Goal: Task Accomplishment & Management: Manage account settings

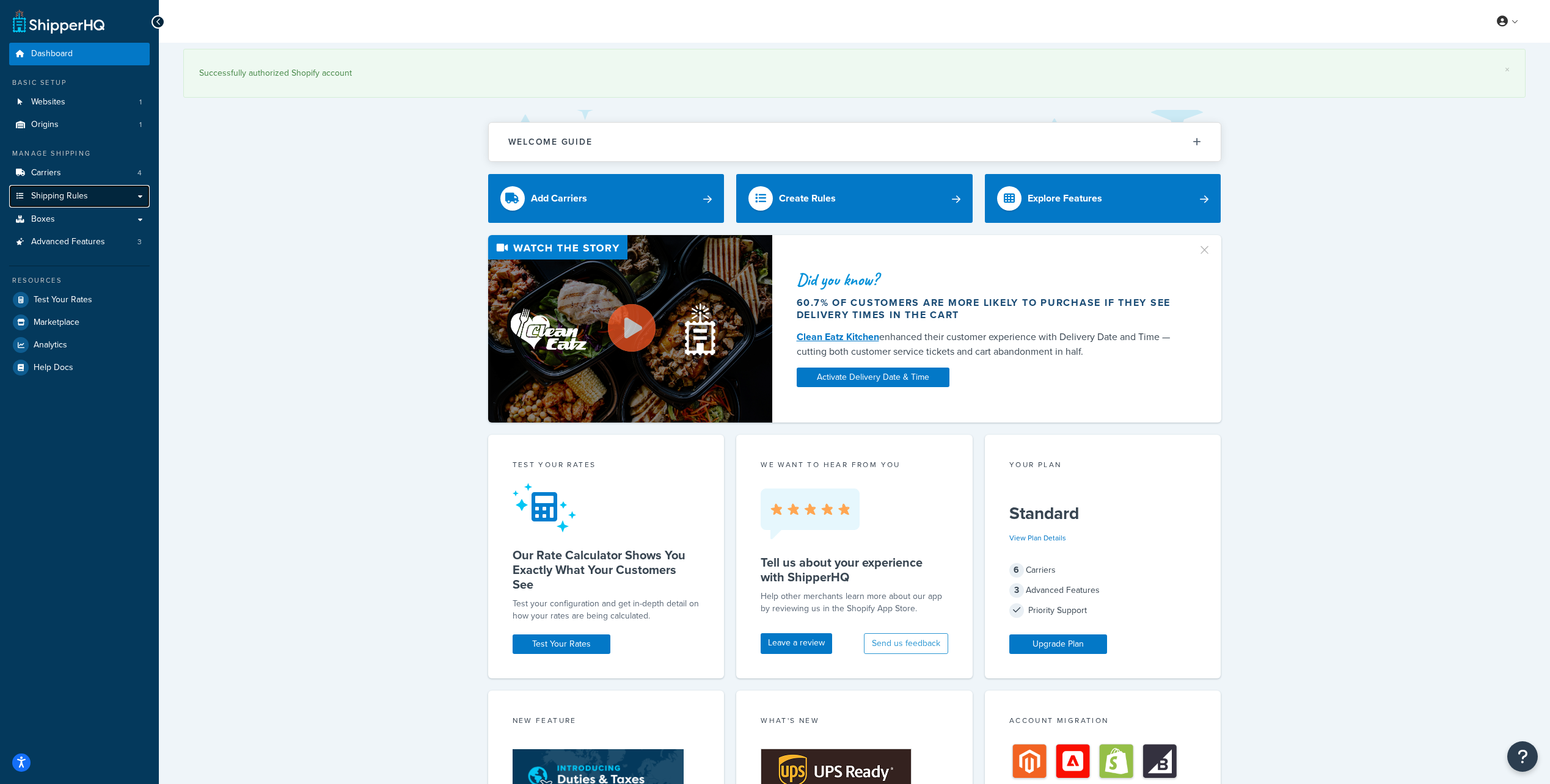
click at [96, 188] on link "Shipping Rules" at bounding box center [80, 196] width 141 height 22
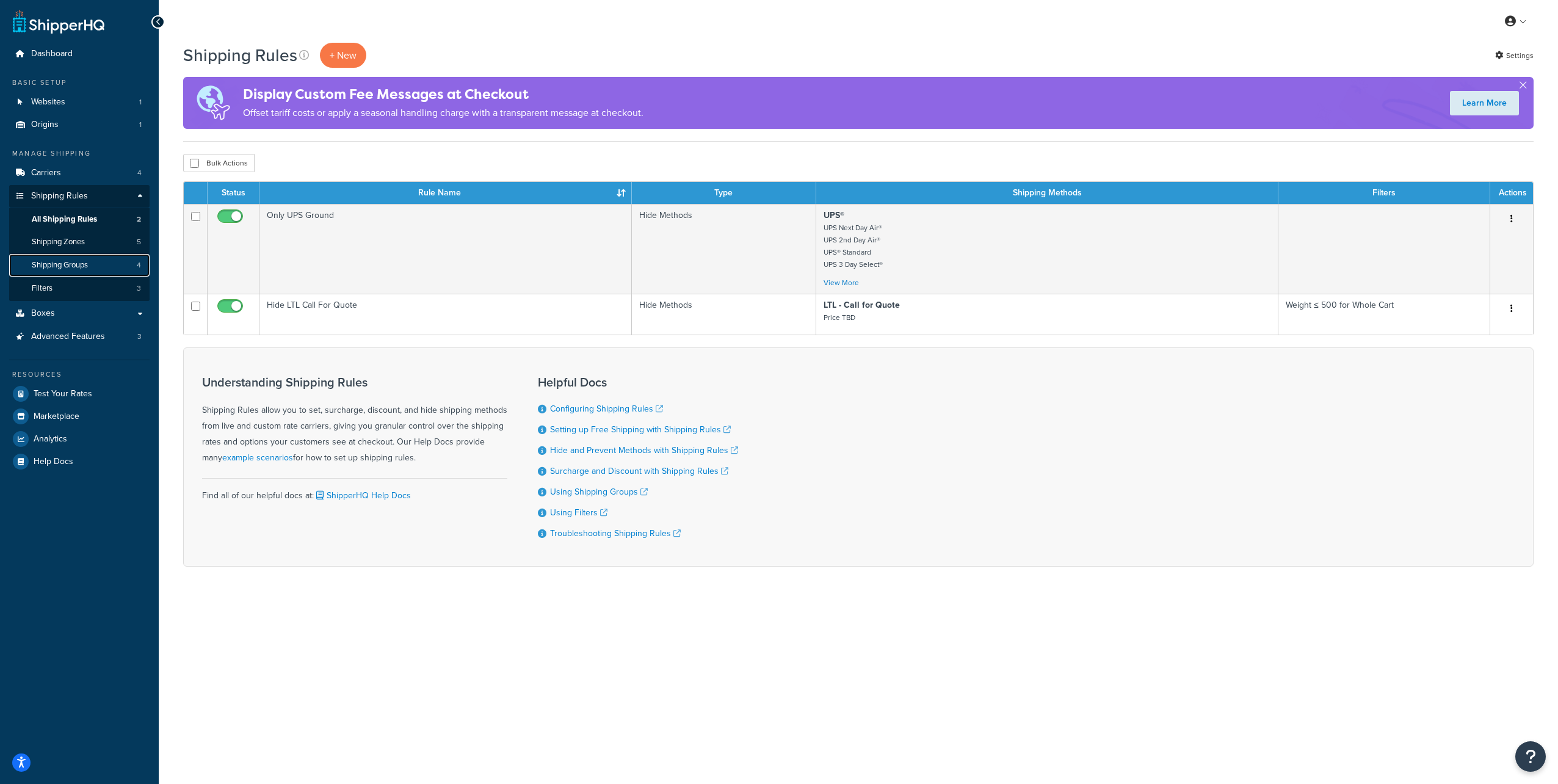
click at [91, 267] on link "Shipping Groups 4" at bounding box center [80, 265] width 141 height 22
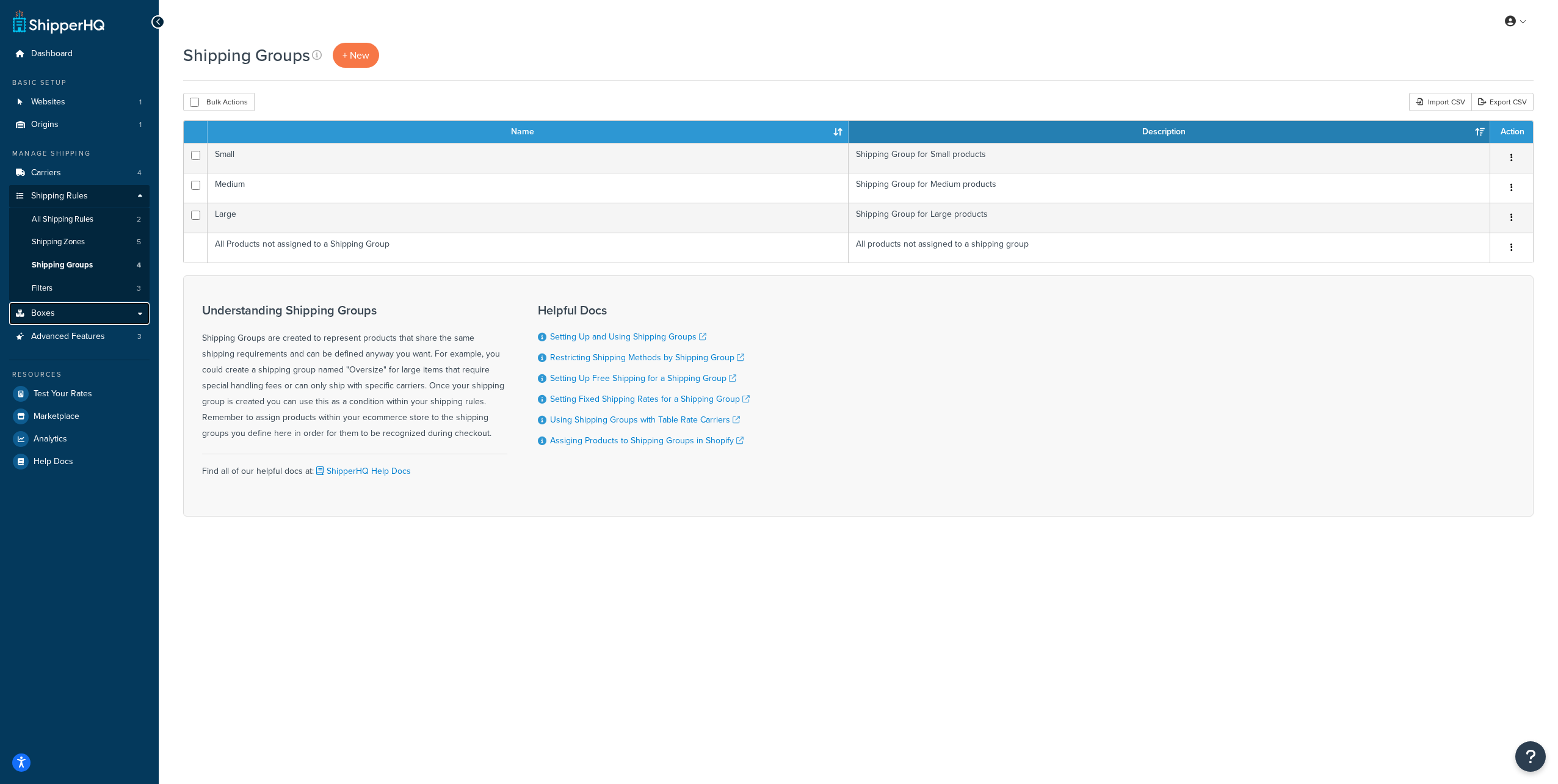
click at [88, 311] on link "Boxes" at bounding box center [80, 313] width 141 height 22
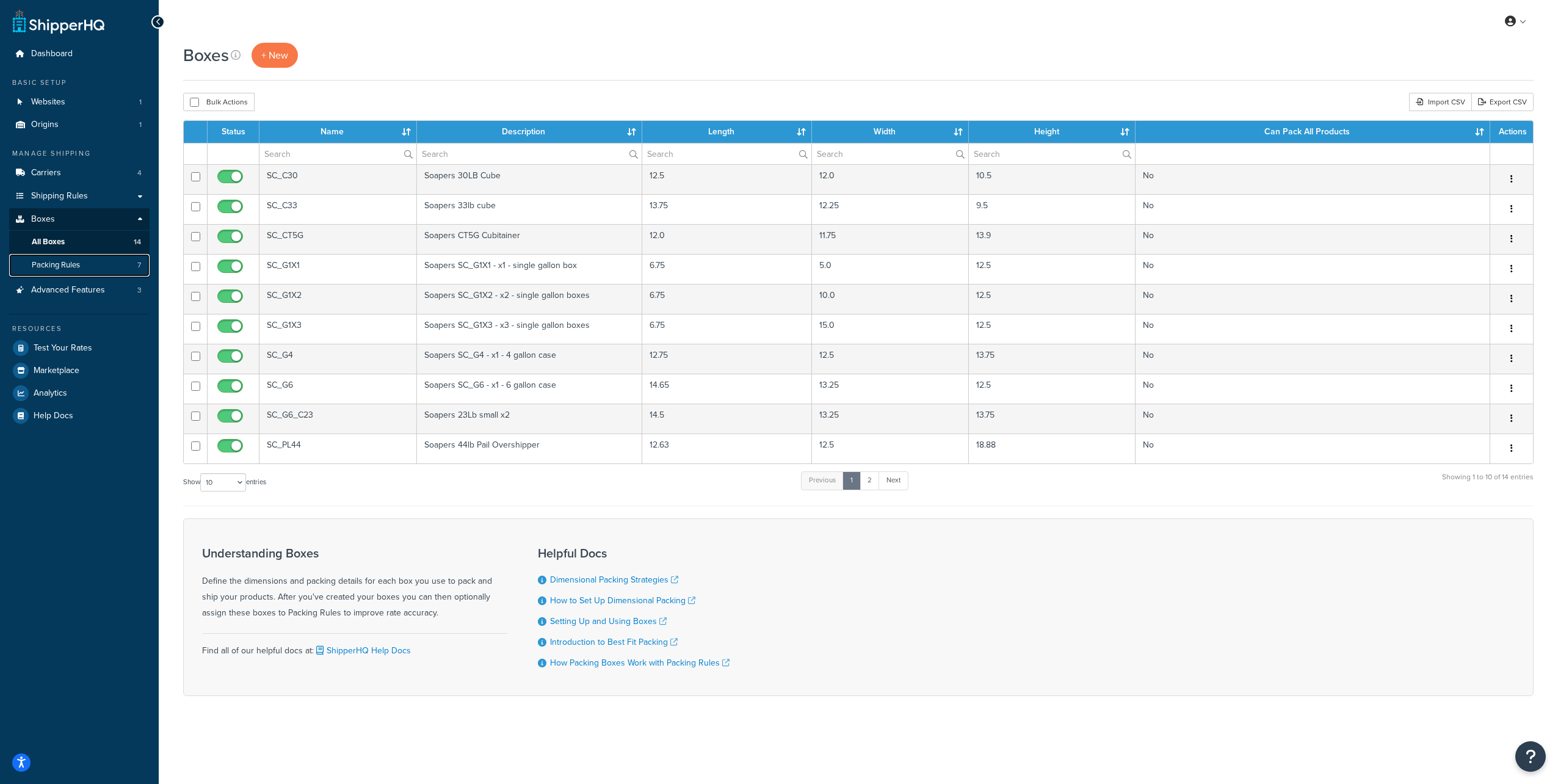
click at [101, 268] on link "Packing Rules 7" at bounding box center [80, 265] width 141 height 22
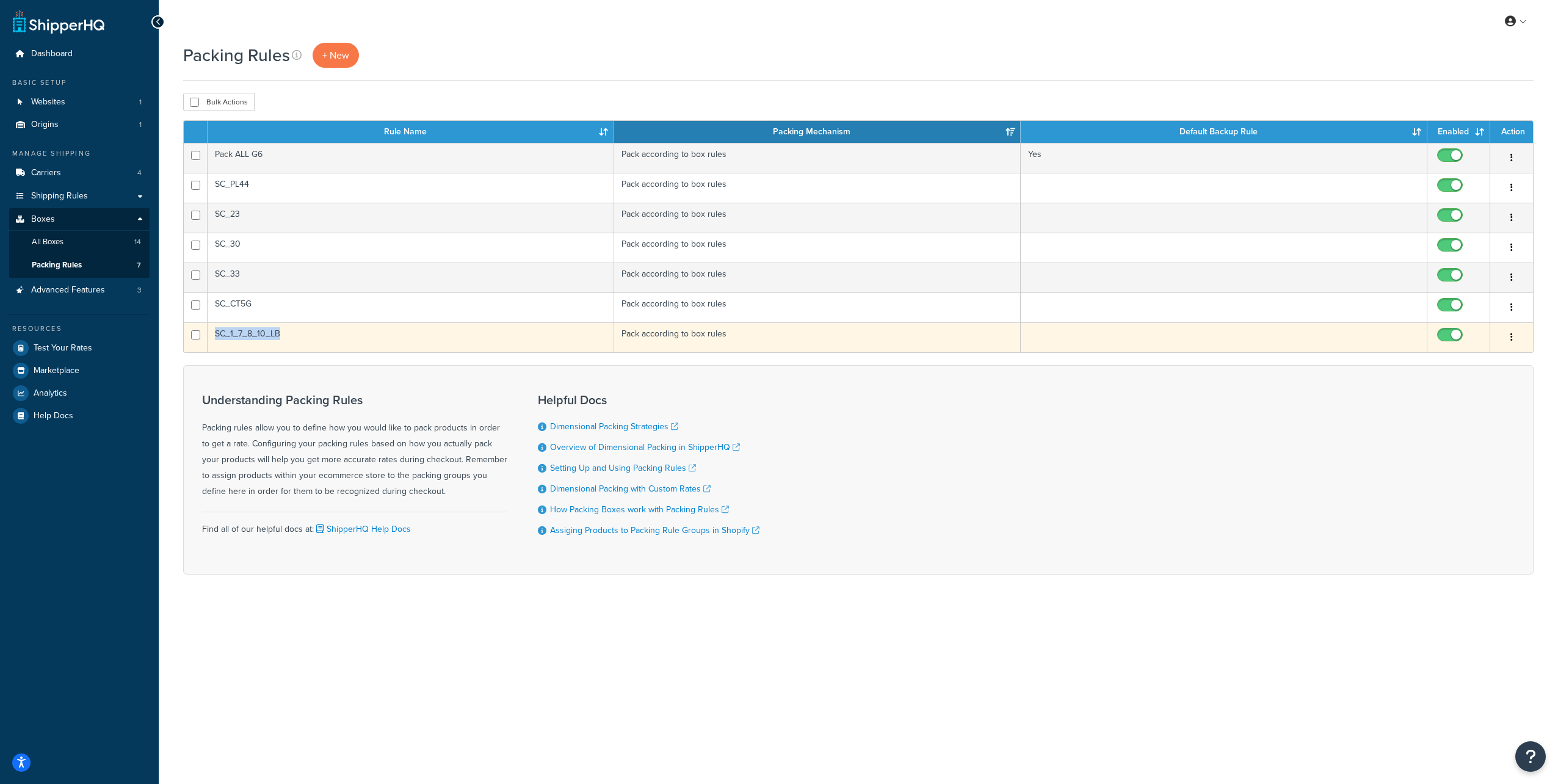
drag, startPoint x: 289, startPoint y: 335, endPoint x: 215, endPoint y: 336, distance: 74.0
click at [215, 336] on td "SC_1_7_8_10_LB" at bounding box center [410, 337] width 407 height 30
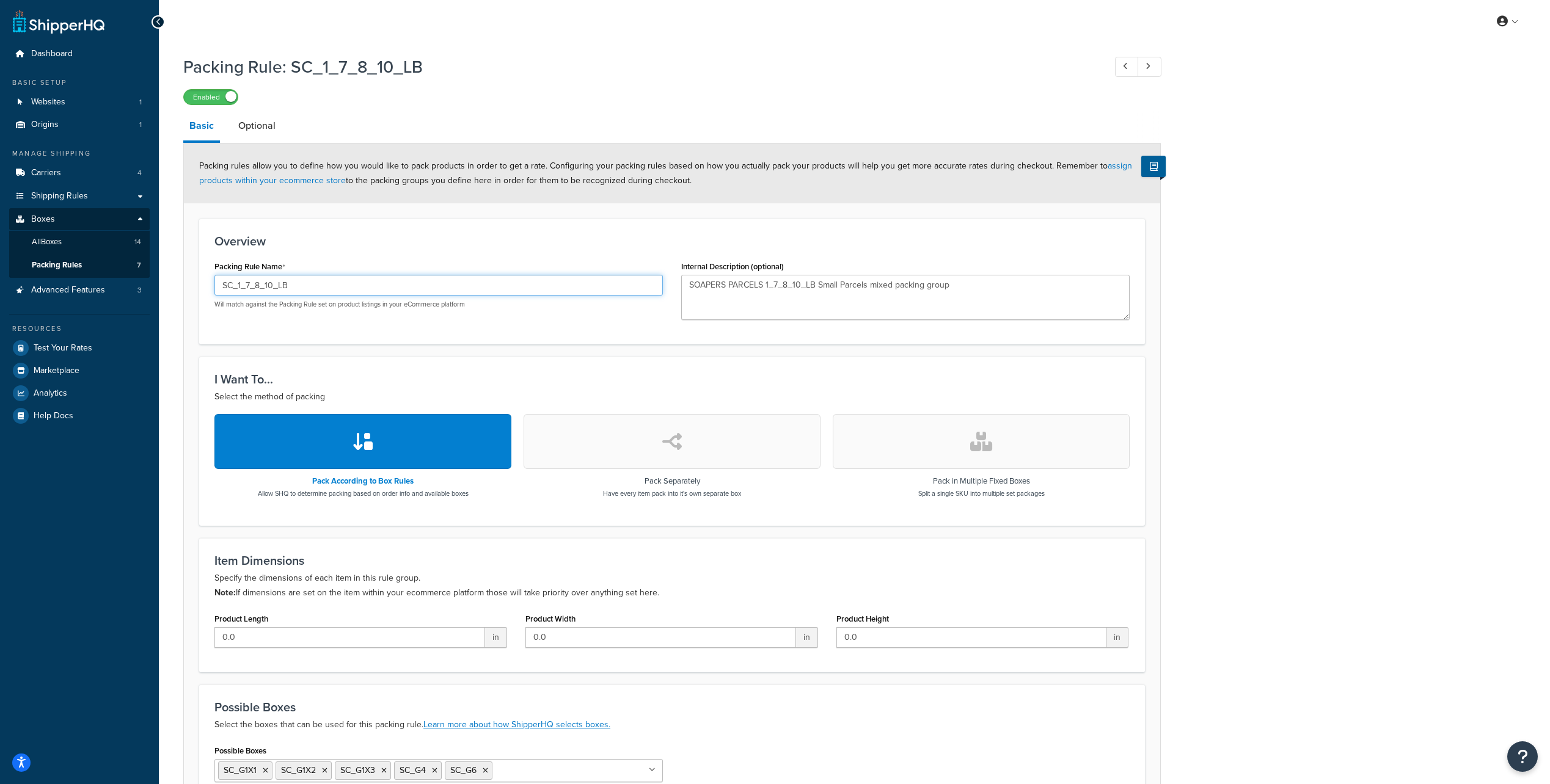
drag, startPoint x: 0, startPoint y: 0, endPoint x: 310, endPoint y: 285, distance: 421.1
click at [310, 285] on input "SC_1_7_8_10_LB" at bounding box center [439, 285] width 449 height 21
click at [440, 99] on div "Enabled" at bounding box center [672, 96] width 977 height 17
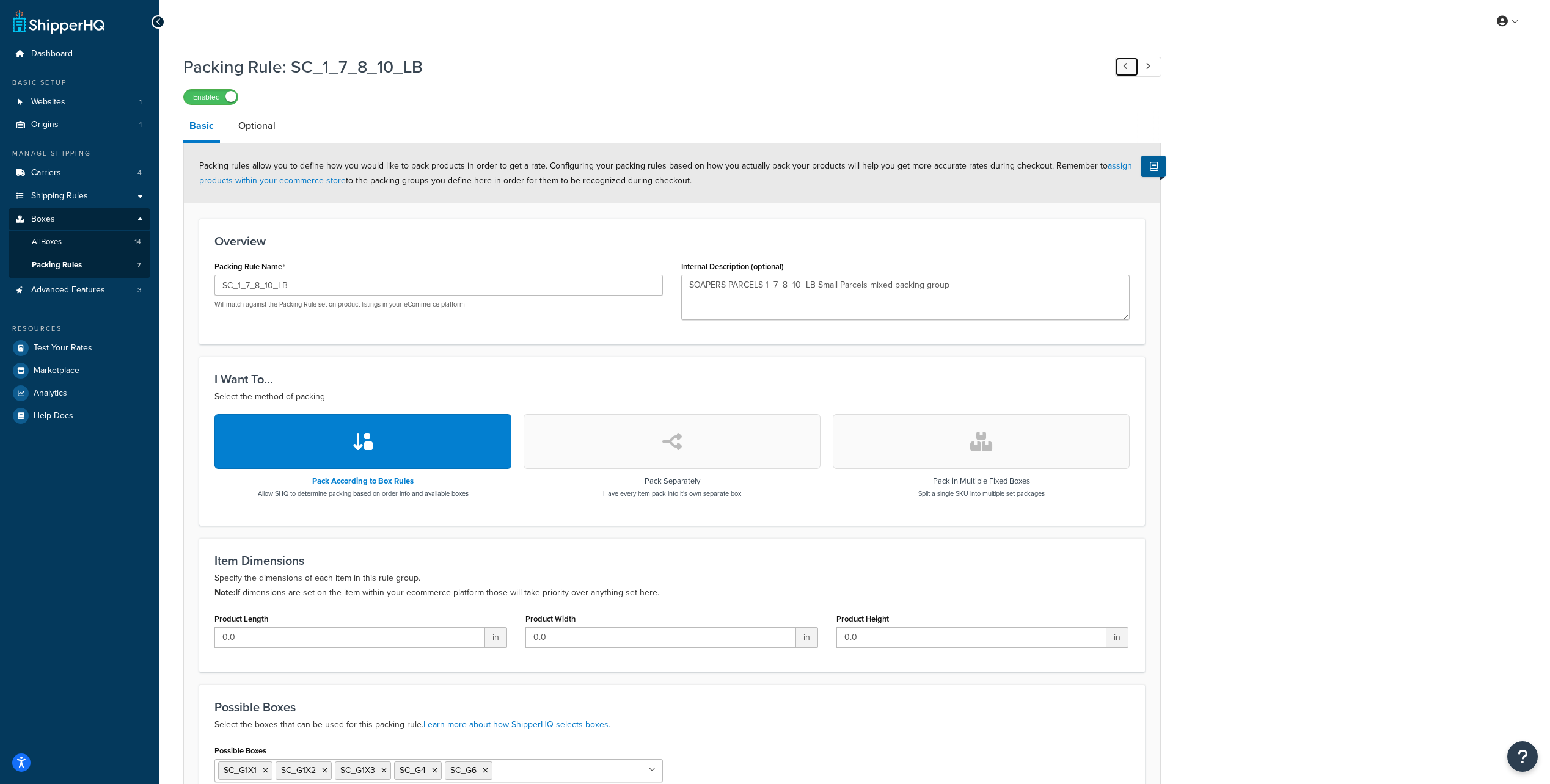
click at [1125, 64] on icon at bounding box center [1125, 66] width 5 height 8
type input "SC_CT5G"
type textarea "Soapers Cubitainer Packing Group"
click at [589, 83] on div "Packing Rule: SC_CT5G Enabled" at bounding box center [672, 77] width 977 height 57
click at [157, 22] on icon at bounding box center [159, 22] width 6 height 9
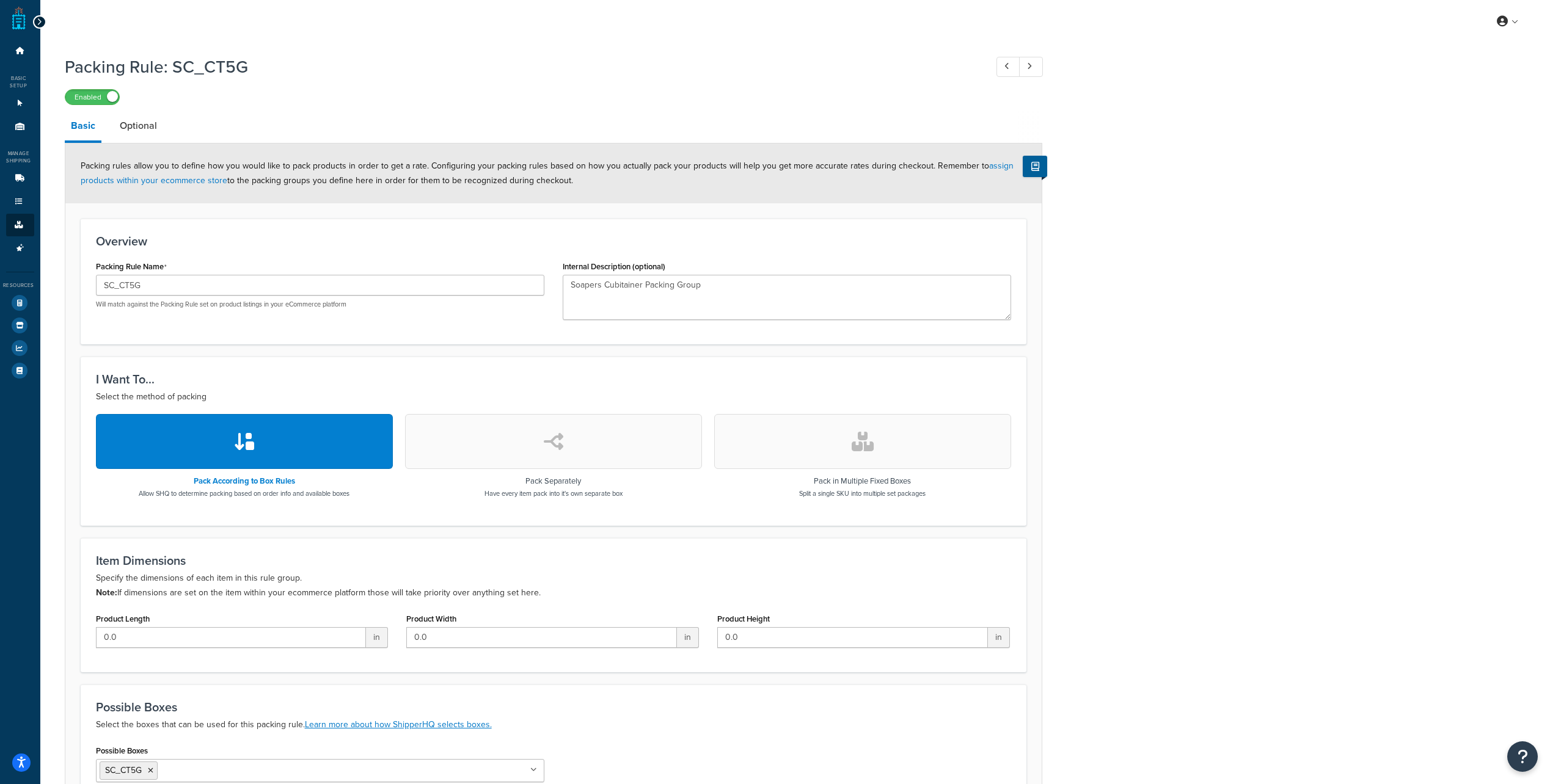
click at [38, 21] on icon at bounding box center [40, 22] width 6 height 9
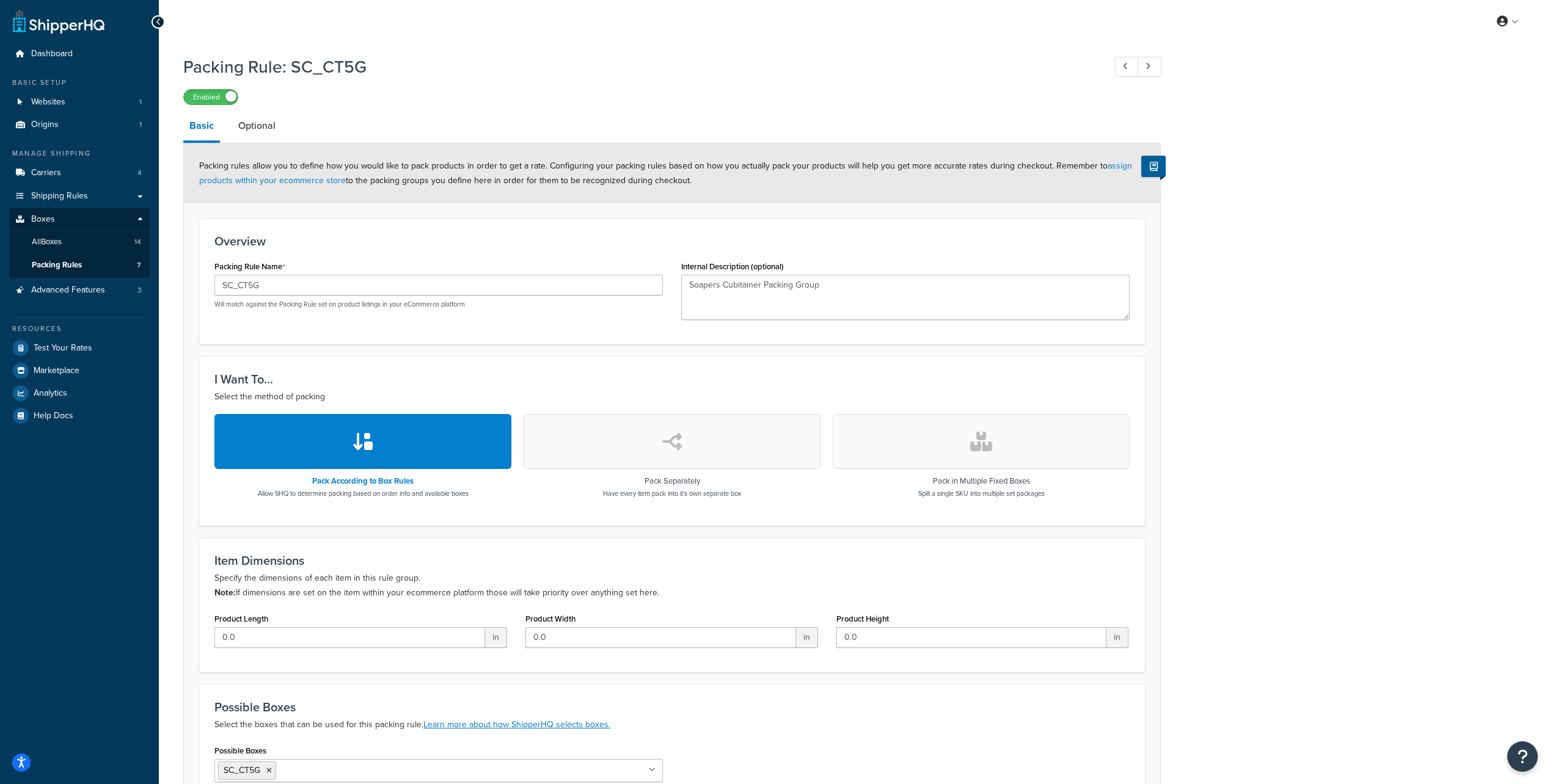
click at [373, 37] on div "My Profile Billing Global Settings Contact Us Logout" at bounding box center [854, 21] width 1391 height 43
type input "SC_1_7_8_10_LB"
type textarea "SOAPERS PARCELS 1_7_8_10_LB Small Parcels mixed packing group"
click at [304, 284] on input "SC_1_7_8_10_LB" at bounding box center [439, 285] width 449 height 21
